Goal: Transaction & Acquisition: Purchase product/service

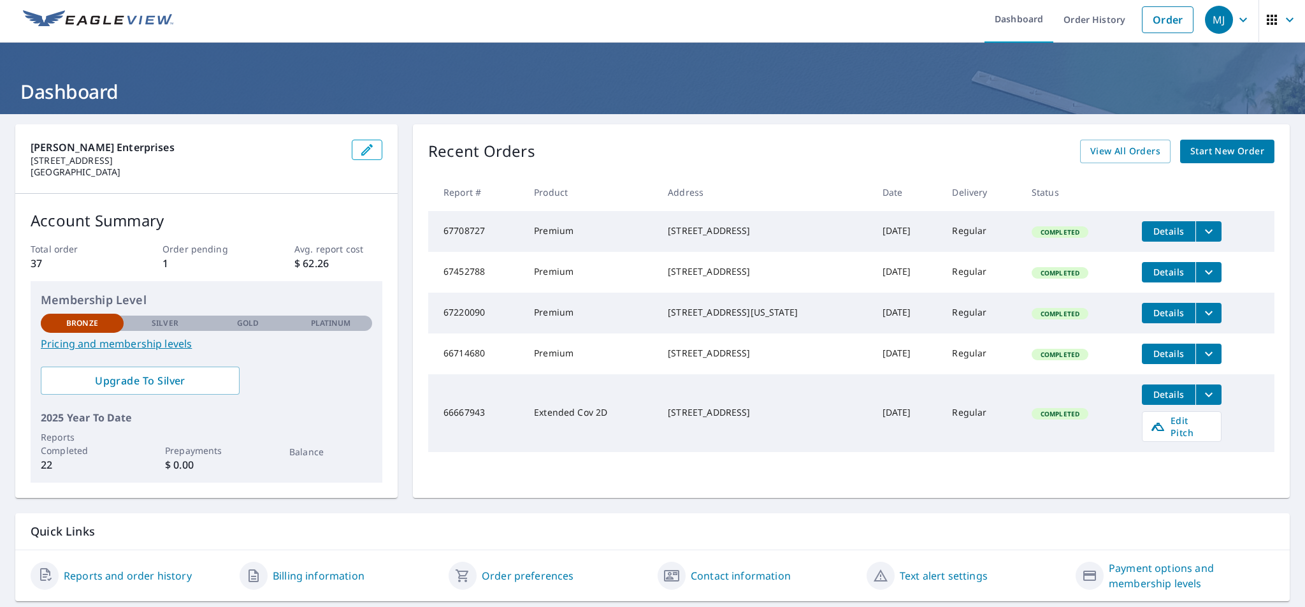
scroll to position [4, 0]
click at [1220, 155] on span "Start New Order" at bounding box center [1227, 151] width 74 height 16
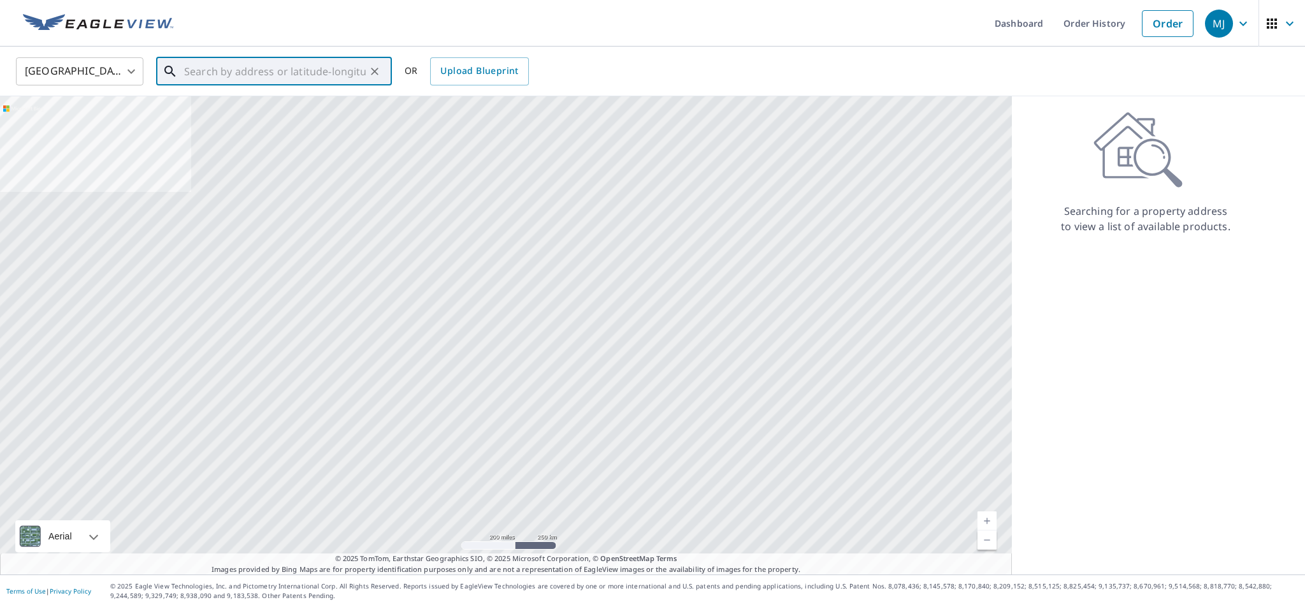
click at [277, 70] on input "text" at bounding box center [275, 72] width 182 height 36
click at [241, 115] on span "[STREET_ADDRESS][PERSON_NAME]" at bounding box center [282, 108] width 200 height 15
type input "11735 Ruggles Cir Omaha, NE 68164"
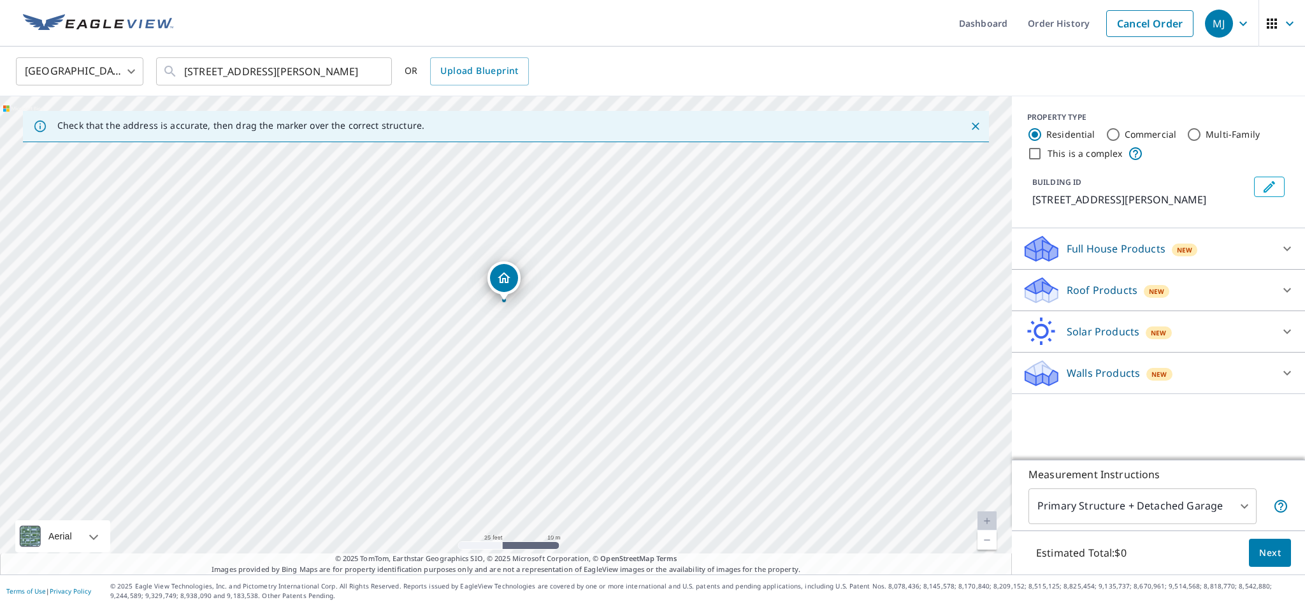
drag, startPoint x: 510, startPoint y: 314, endPoint x: 508, endPoint y: 282, distance: 32.6
click at [1285, 291] on icon at bounding box center [1287, 290] width 8 height 4
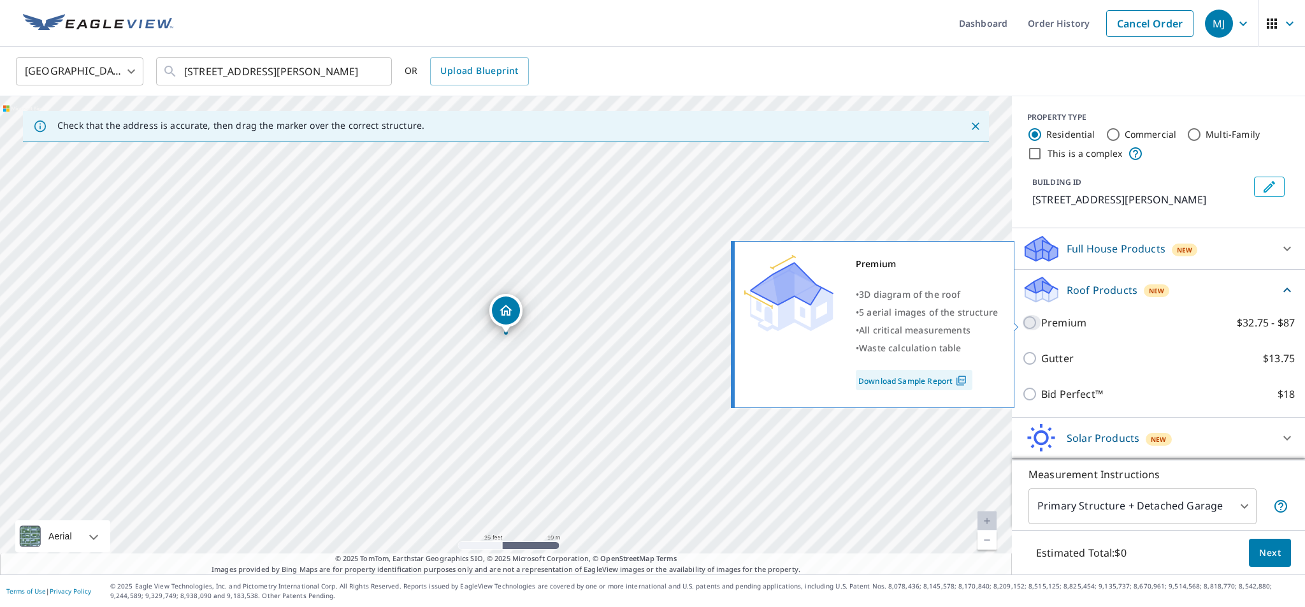
click at [1032, 322] on input "Premium $32.75 - $87" at bounding box center [1031, 322] width 19 height 15
checkbox input "true"
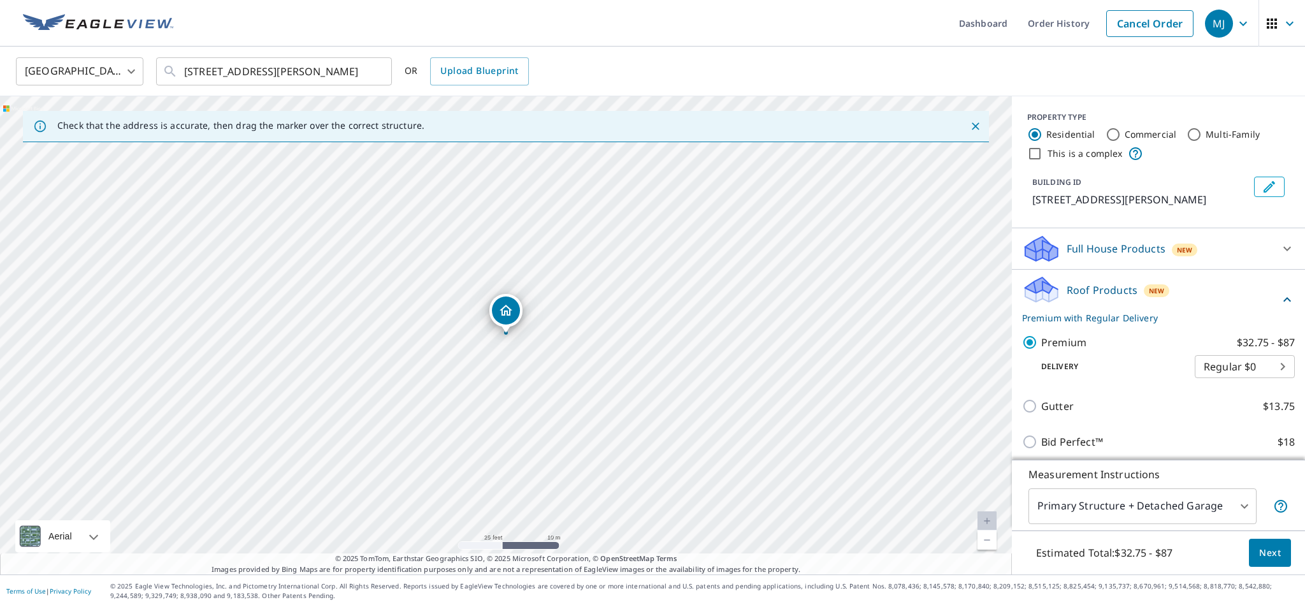
click at [1261, 552] on span "Next" at bounding box center [1270, 553] width 22 height 16
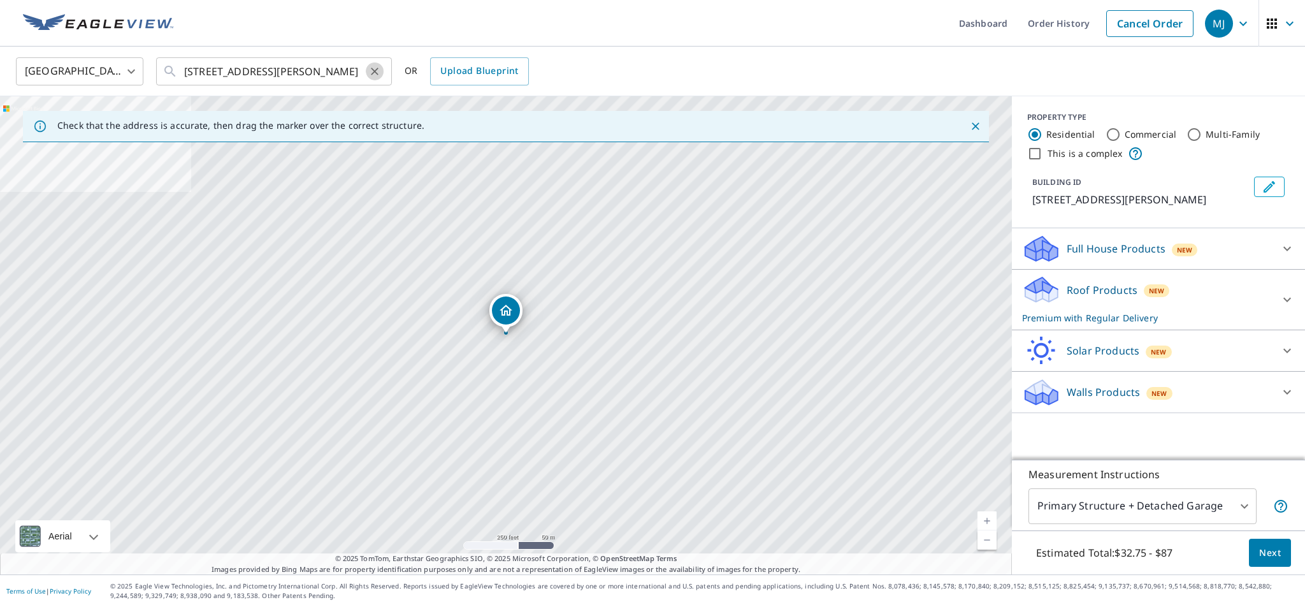
click at [371, 72] on icon "Clear" at bounding box center [374, 71] width 13 height 13
